Goal: Information Seeking & Learning: Learn about a topic

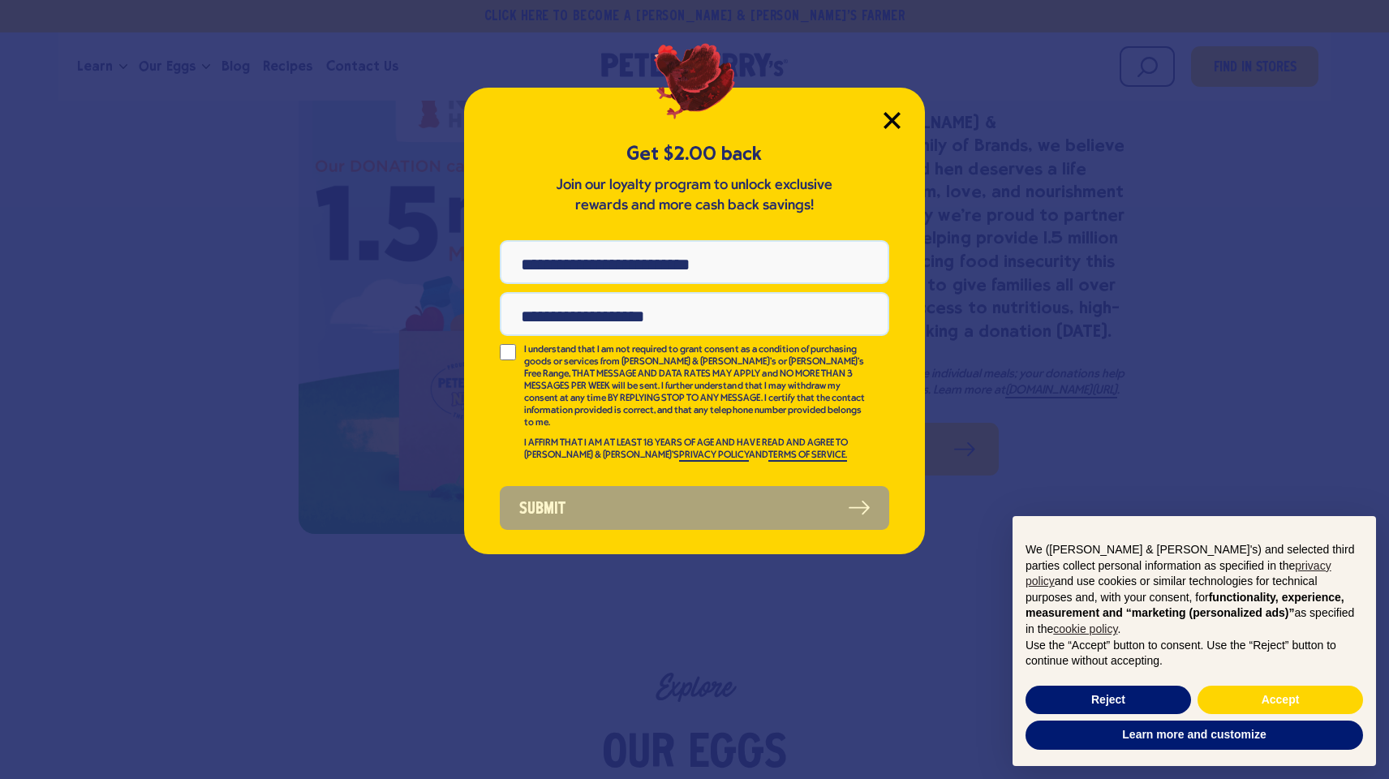
click at [891, 118] on icon "Close Modal" at bounding box center [891, 120] width 15 height 15
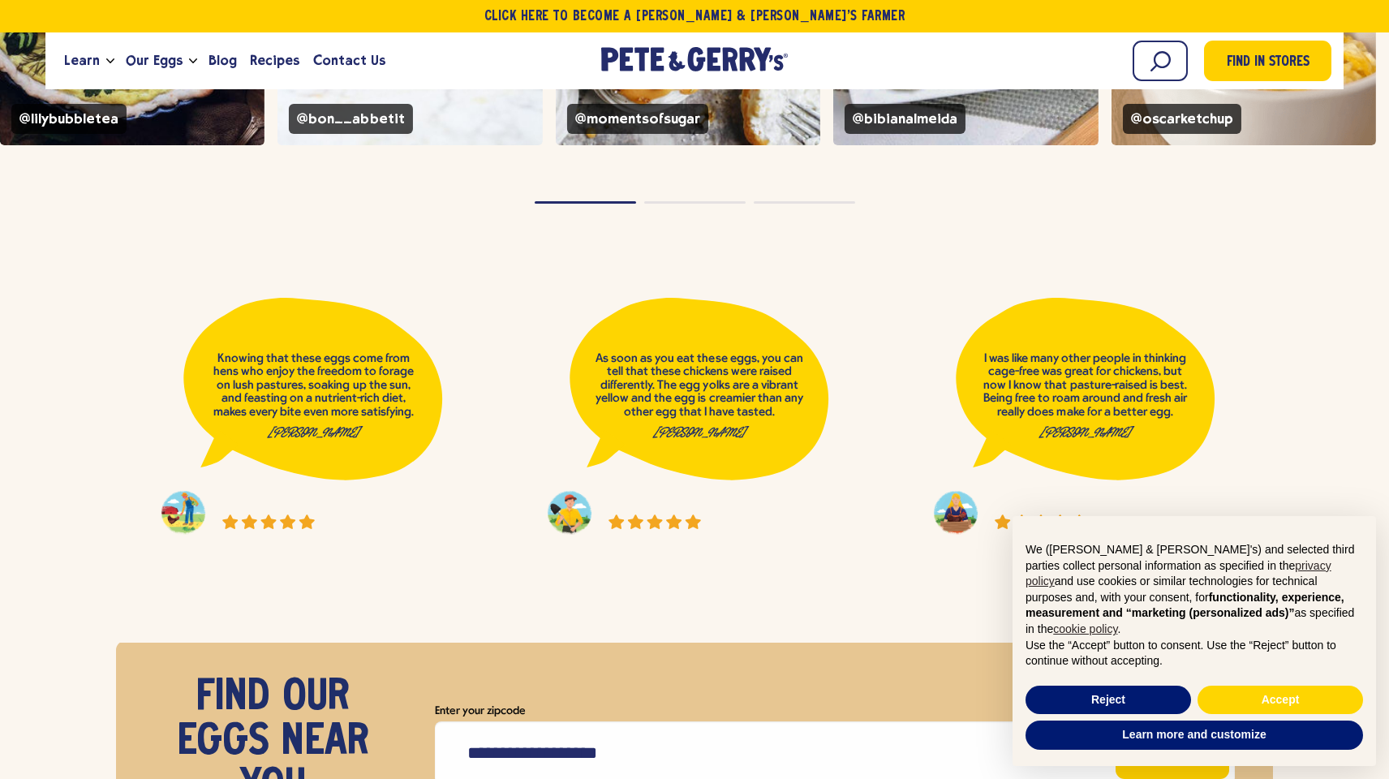
scroll to position [6135, 0]
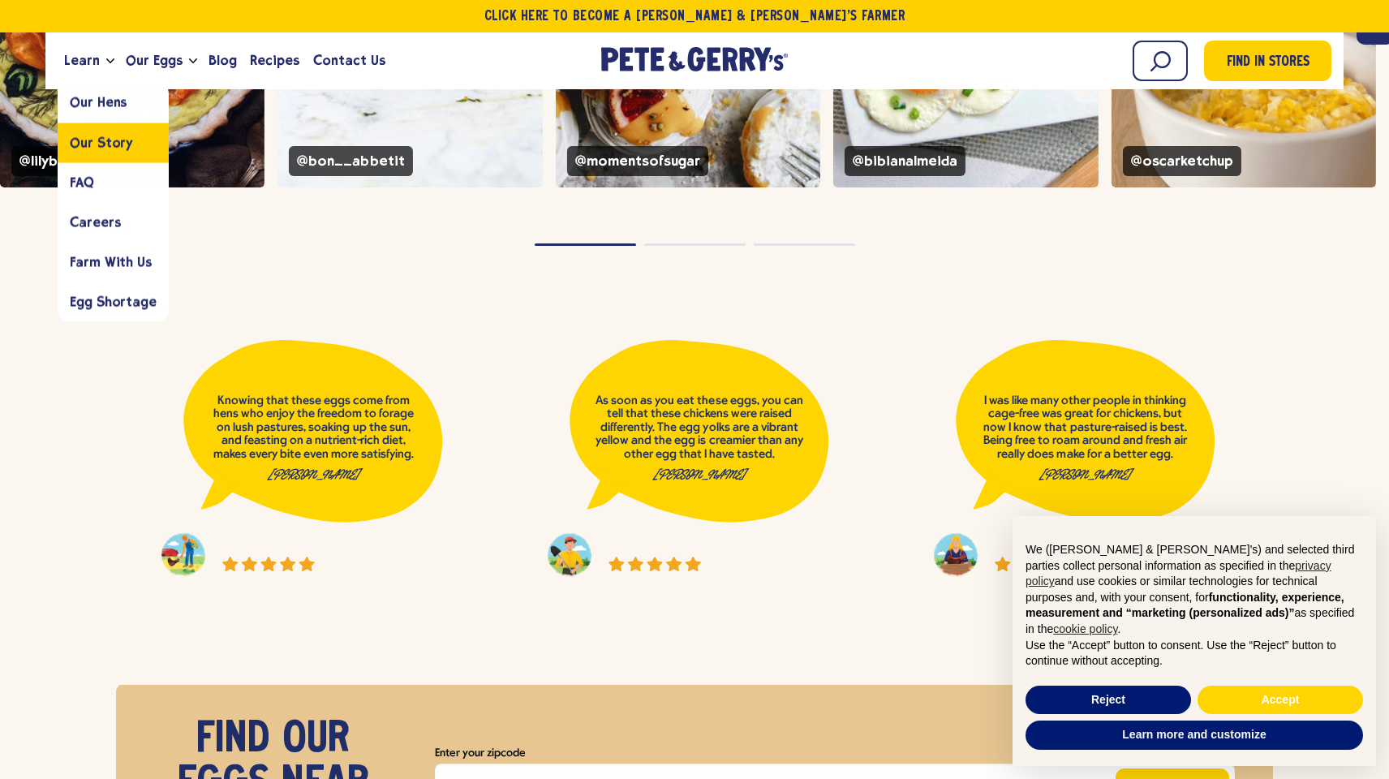
click at [92, 135] on span "Our Story" at bounding box center [101, 142] width 63 height 15
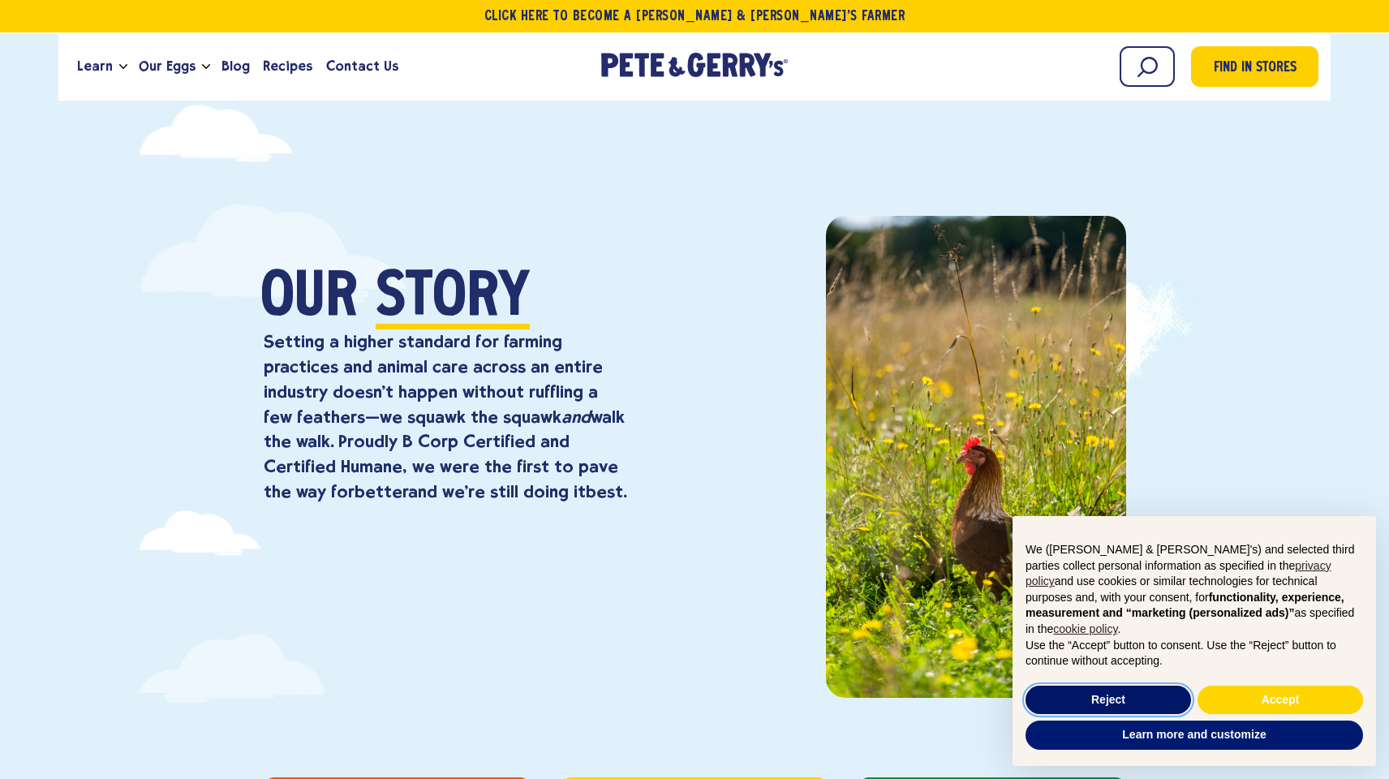
click at [1141, 695] on button "Reject" at bounding box center [1107, 699] width 165 height 29
